Goal: Complete application form

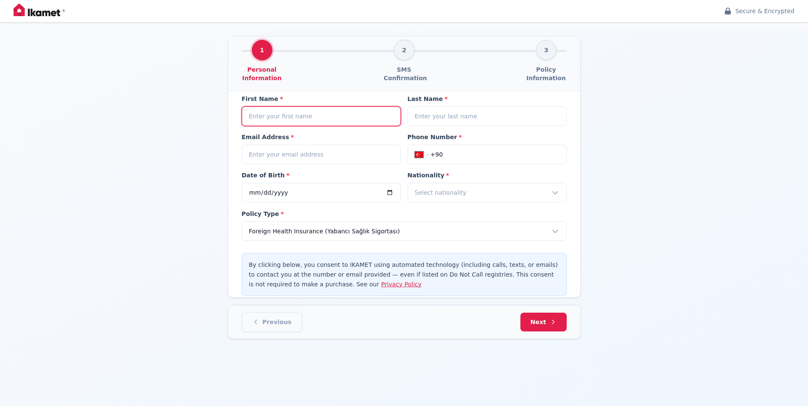
click at [310, 117] on input at bounding box center [321, 116] width 159 height 20
type input "test"
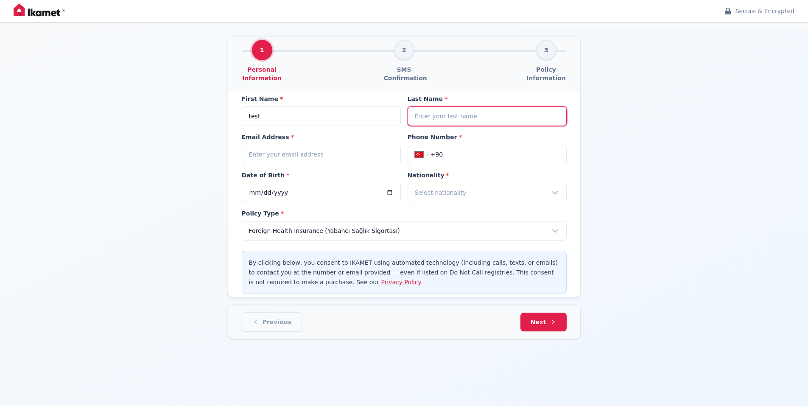
click at [451, 115] on input at bounding box center [487, 116] width 159 height 20
type input "test"
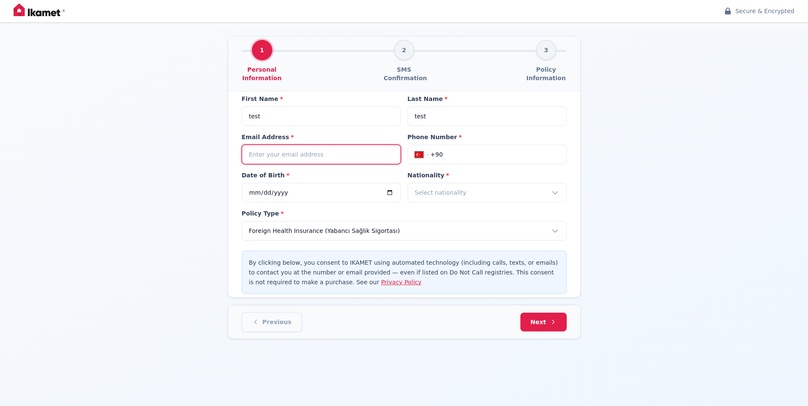
click at [303, 151] on input "email" at bounding box center [321, 155] width 159 height 20
type input "test"
click at [492, 154] on input "+90" at bounding box center [494, 154] width 129 height 8
type input "+9"
select select "ZZ"
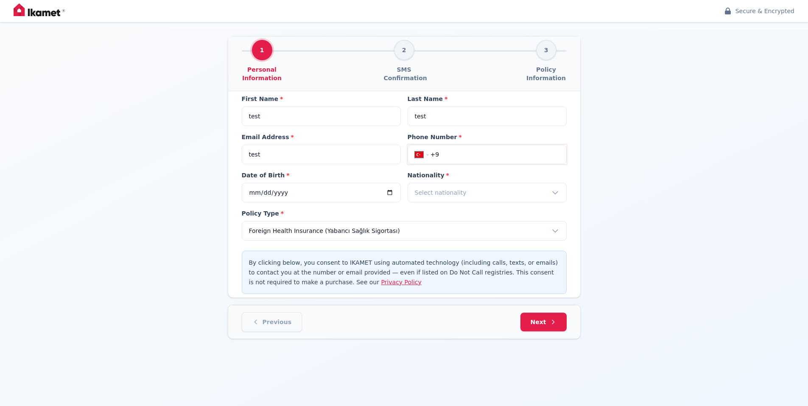
type input "+99"
select select "UZ"
type input "[PHONE_NUMBER]"
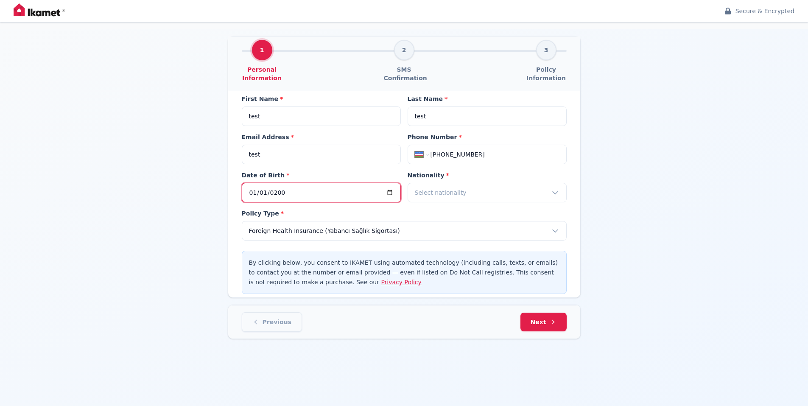
type input "[DATE]"
click at [488, 188] on div "Select nationality" at bounding box center [487, 193] width 159 height 20
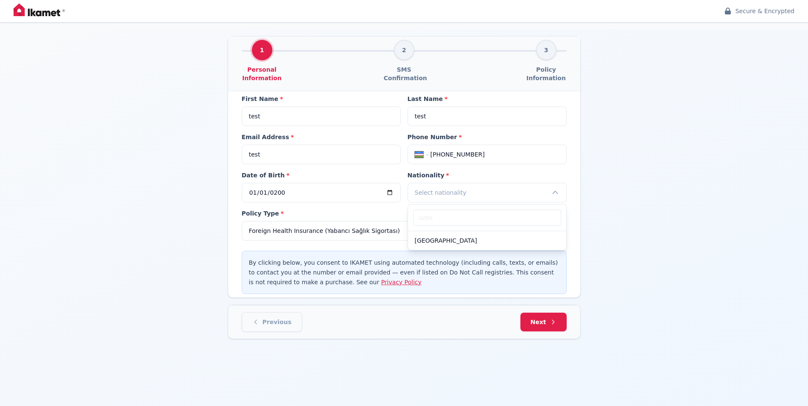
type input "uzbe"
click at [456, 233] on div "[GEOGRAPHIC_DATA]" at bounding box center [487, 240] width 158 height 19
click at [541, 326] on span "Next" at bounding box center [543, 320] width 29 height 9
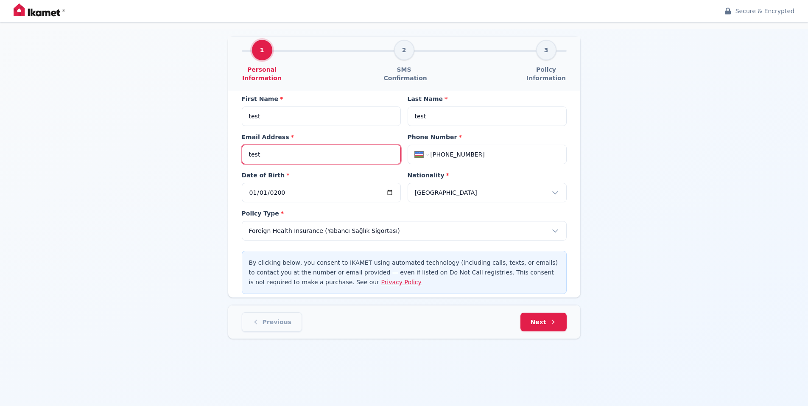
click at [287, 152] on input "test" at bounding box center [321, 155] width 159 height 20
type input "[EMAIL_ADDRESS][DOMAIN_NAME]"
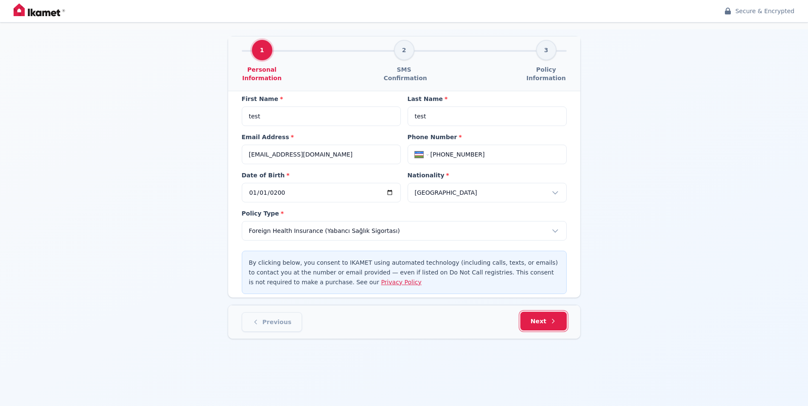
click at [541, 320] on span "Next" at bounding box center [543, 321] width 26 height 8
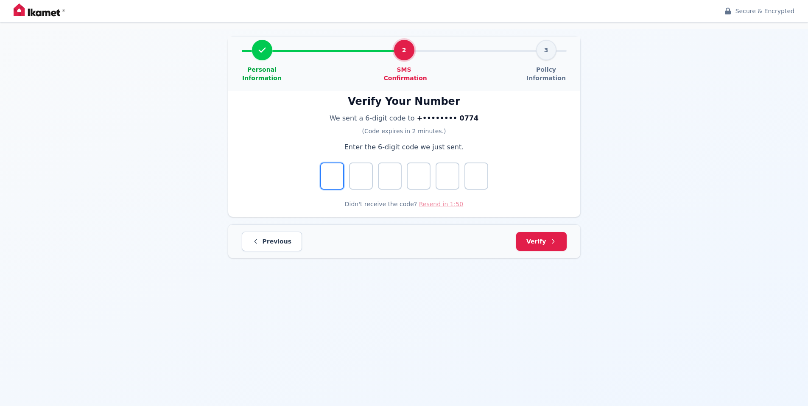
click at [330, 170] on input "Digit 1" at bounding box center [332, 175] width 24 height 27
type input "6"
type input "1"
type input "6"
type input "7"
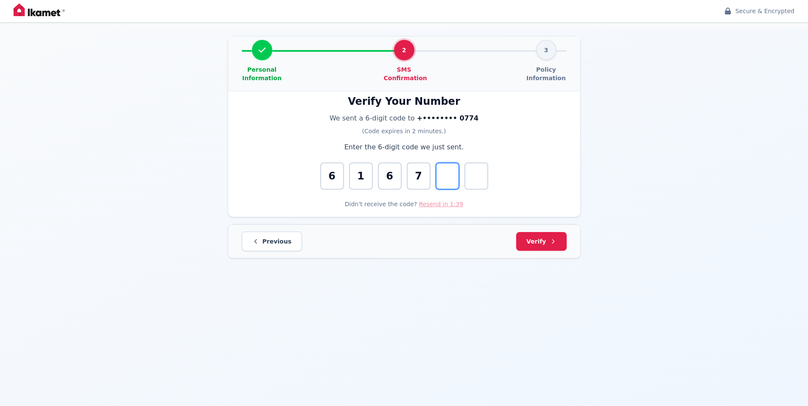
type input "5"
type input "6"
click at [536, 241] on span "Verify" at bounding box center [541, 240] width 33 height 9
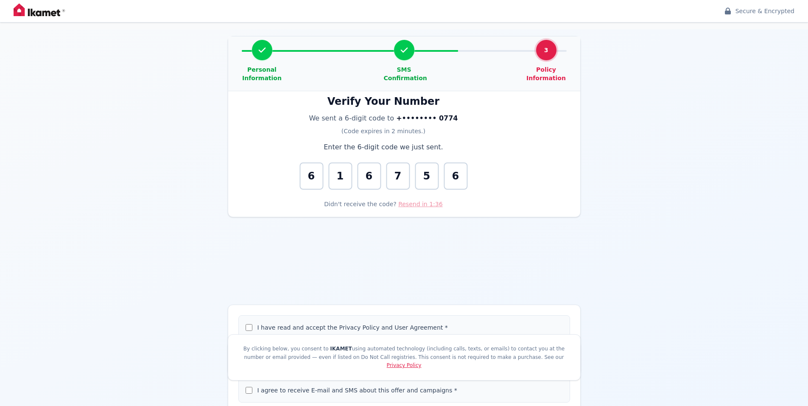
select select "PASSPORT"
select select "[DEMOGRAPHIC_DATA]"
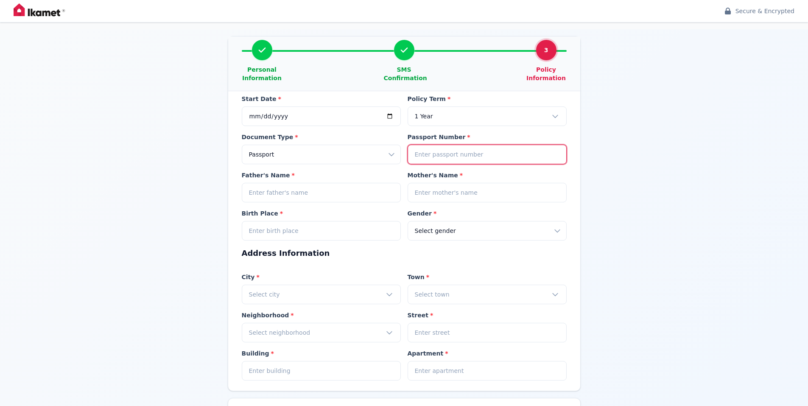
click at [468, 157] on input at bounding box center [487, 155] width 159 height 20
type input "123123123123"
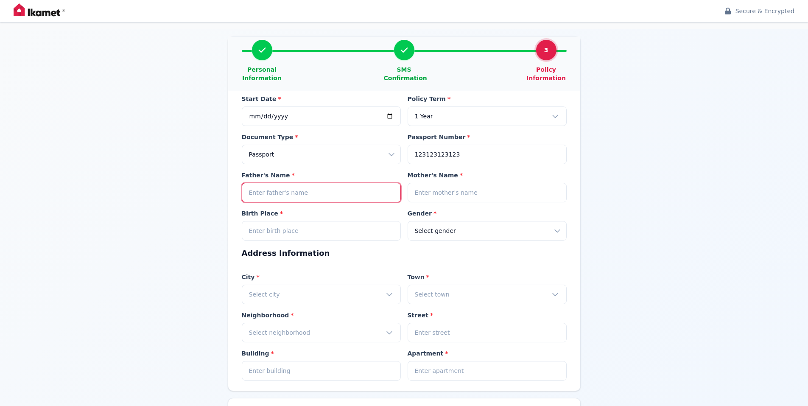
click at [332, 194] on input at bounding box center [321, 193] width 159 height 20
type input "test"
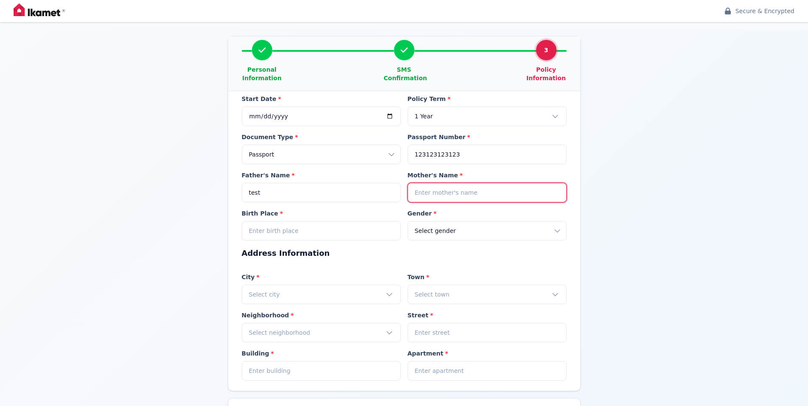
click at [460, 194] on input at bounding box center [487, 193] width 159 height 20
type input "test"
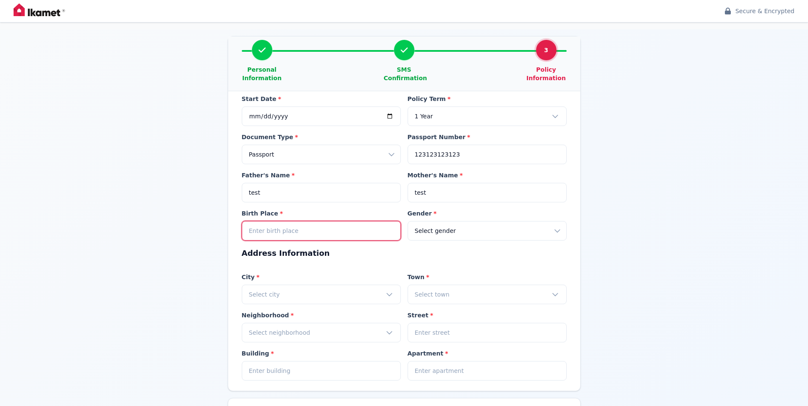
click at [326, 229] on input at bounding box center [321, 231] width 159 height 20
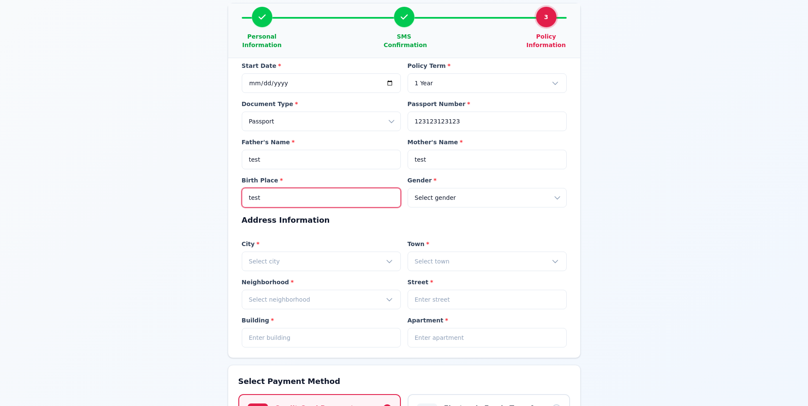
scroll to position [170, 0]
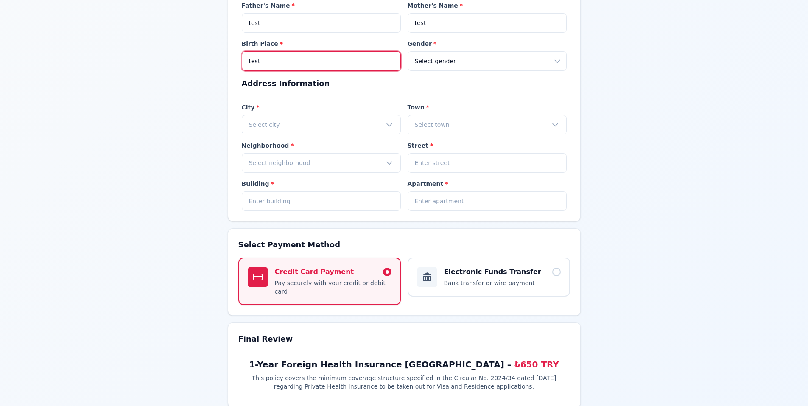
type input "test"
click at [304, 129] on div "Select city" at bounding box center [321, 125] width 159 height 20
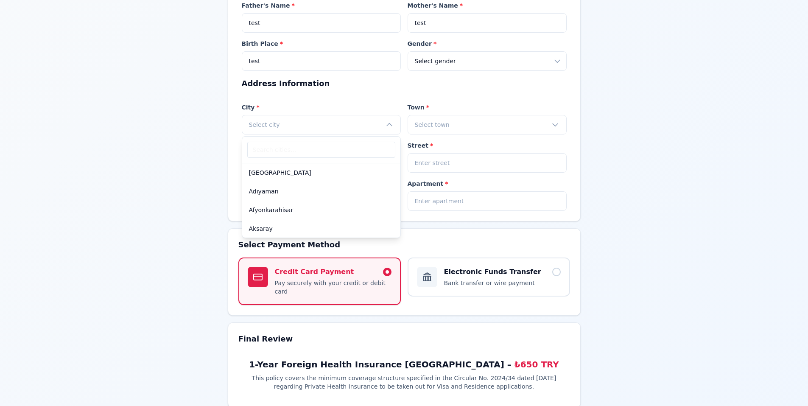
click at [299, 172] on div "[GEOGRAPHIC_DATA]" at bounding box center [321, 172] width 158 height 19
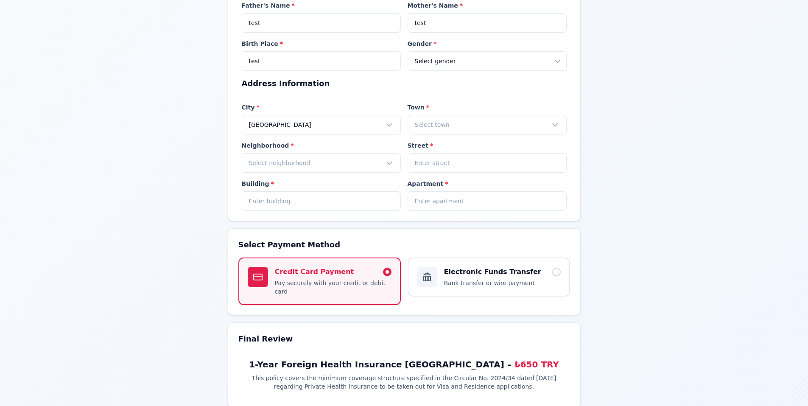
click at [476, 135] on div "Start Date * [DATE] Policy Term * 1 Year Document Type * Select document type P…" at bounding box center [404, 71] width 325 height 293
click at [470, 127] on div "Select town" at bounding box center [487, 125] width 159 height 20
click at [455, 187] on div "Ceyhan" at bounding box center [487, 191] width 158 height 19
click at [317, 161] on div "Select neighborhood" at bounding box center [321, 163] width 159 height 20
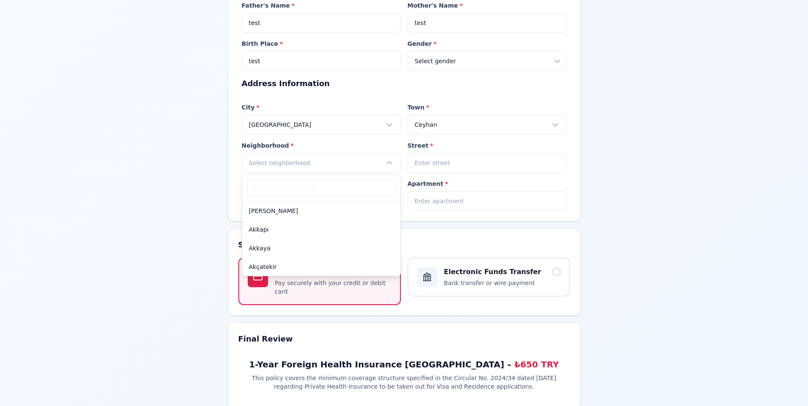
click at [316, 226] on div "Akkapı" at bounding box center [321, 229] width 158 height 19
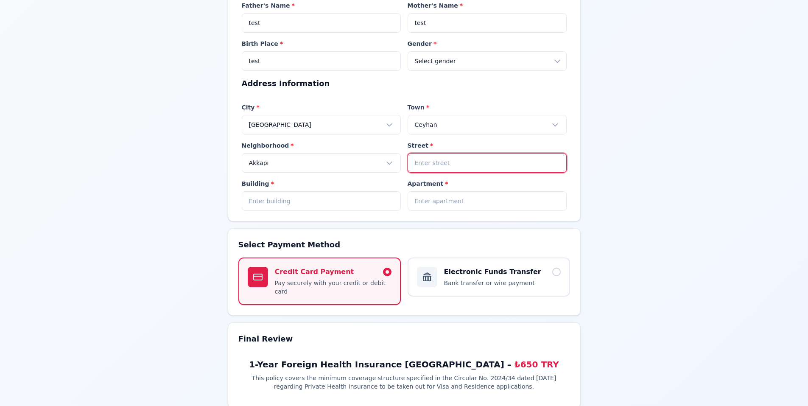
click at [455, 164] on input at bounding box center [487, 163] width 159 height 20
type input "test"
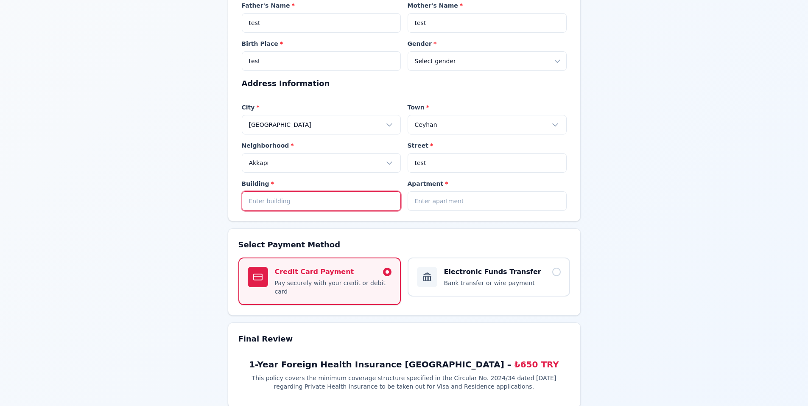
drag, startPoint x: 326, startPoint y: 200, endPoint x: 385, endPoint y: 201, distance: 59.0
click at [326, 200] on input at bounding box center [321, 201] width 159 height 20
type input "1"
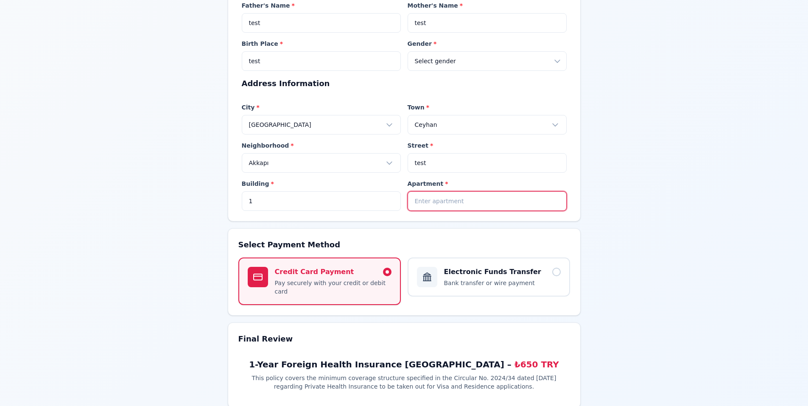
click at [464, 197] on input at bounding box center [487, 201] width 159 height 20
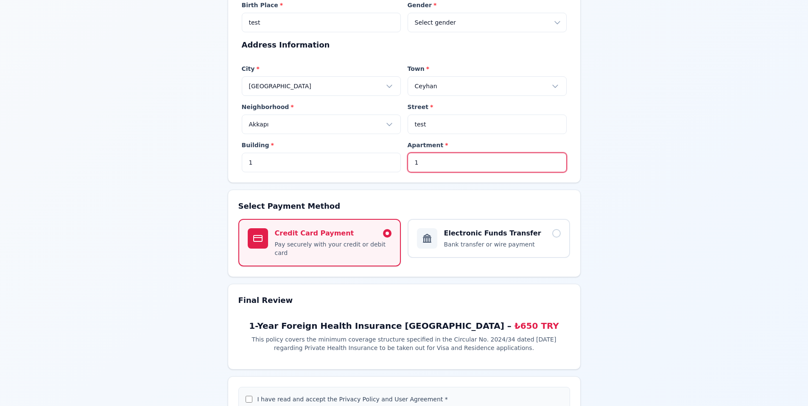
scroll to position [371, 0]
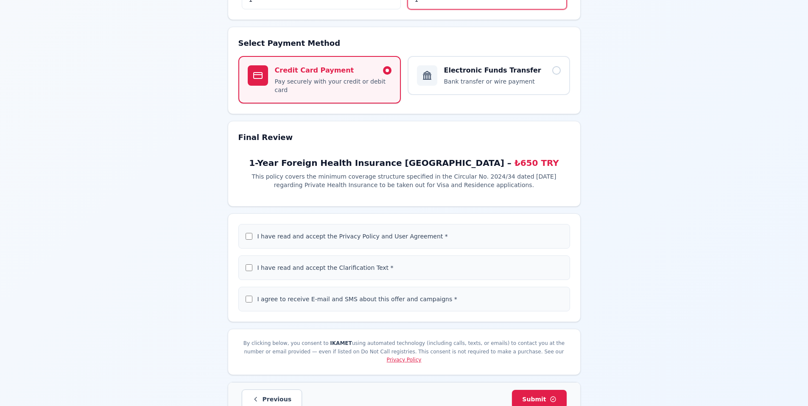
type input "1"
click at [307, 233] on label "I have read and accept the Privacy Policy and User Agreement *" at bounding box center [352, 236] width 190 height 7
click at [252, 233] on input "I have read and accept the Privacy Policy and User Agreement *" at bounding box center [249, 236] width 7 height 7
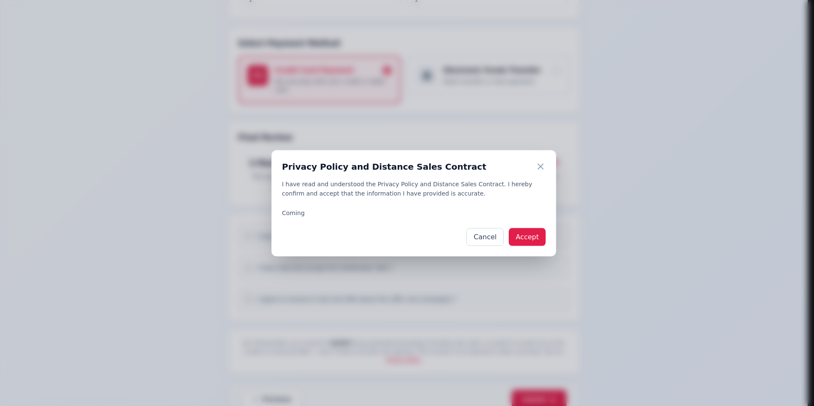
click at [523, 238] on button "Accept" at bounding box center [527, 237] width 37 height 18
checkbox input "true"
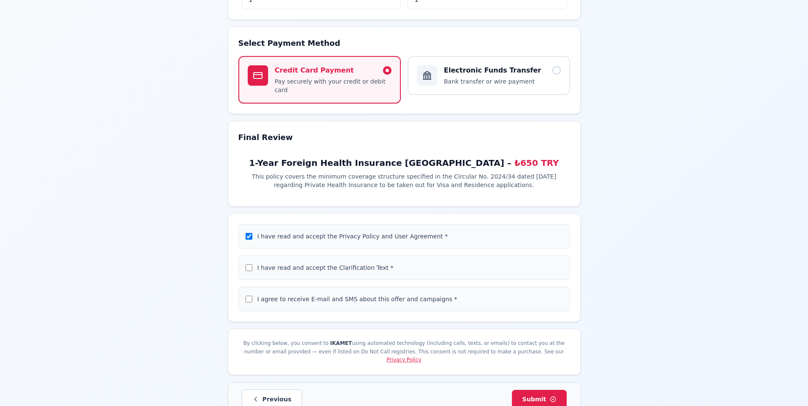
click at [376, 263] on div "I have read and accept the Clarification Text *" at bounding box center [409, 268] width 305 height 10
click at [346, 264] on label "I have read and accept the Clarification Text *" at bounding box center [325, 267] width 136 height 7
click at [252, 264] on input "I have read and accept the Clarification Text *" at bounding box center [249, 267] width 7 height 7
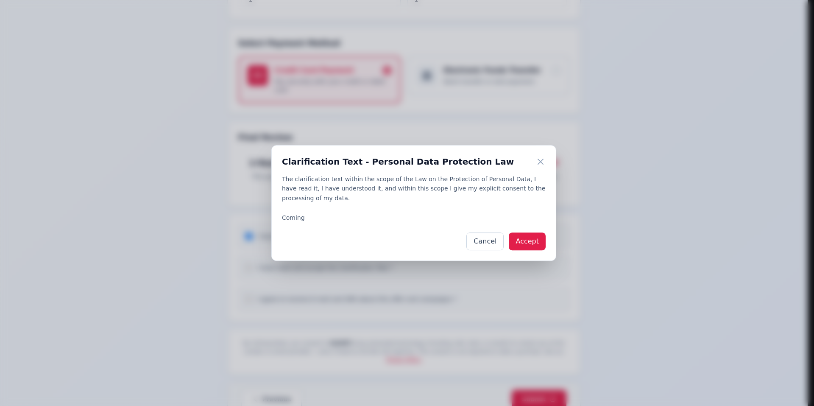
click at [538, 236] on button "Accept" at bounding box center [527, 241] width 37 height 18
checkbox input "true"
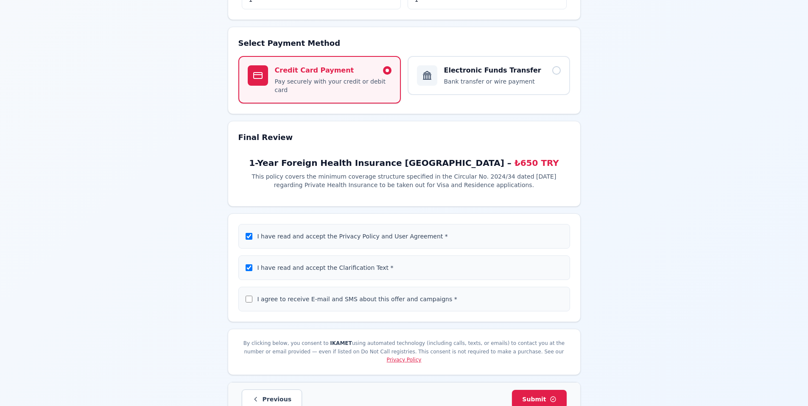
click at [339, 296] on label "I agree to receive E-mail and SMS about this offer and campaigns *" at bounding box center [357, 299] width 200 height 7
click at [252, 296] on input "I agree to receive E-mail and SMS about this offer and campaigns *" at bounding box center [249, 299] width 7 height 7
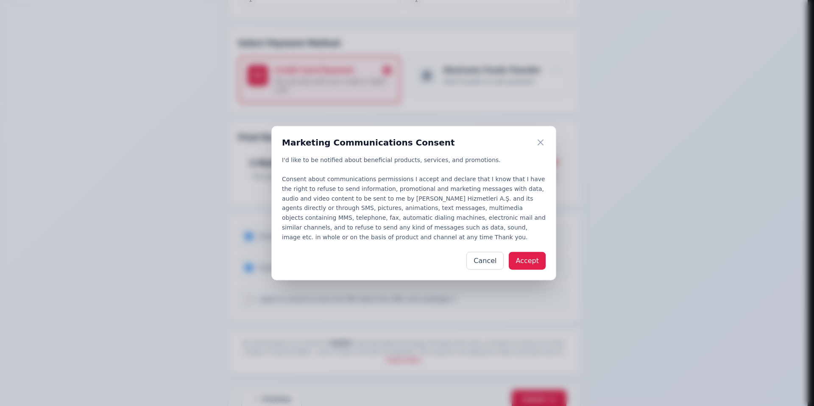
click at [528, 260] on button "Accept" at bounding box center [527, 261] width 37 height 18
checkbox input "true"
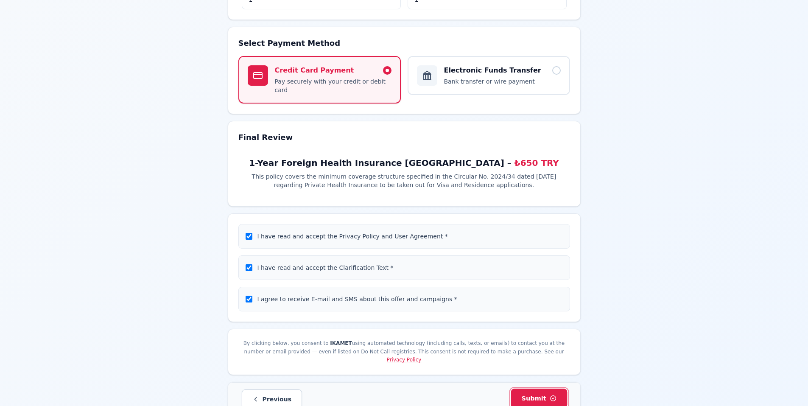
click at [543, 394] on span "Submit" at bounding box center [539, 398] width 35 height 9
